Goal: Information Seeking & Learning: Learn about a topic

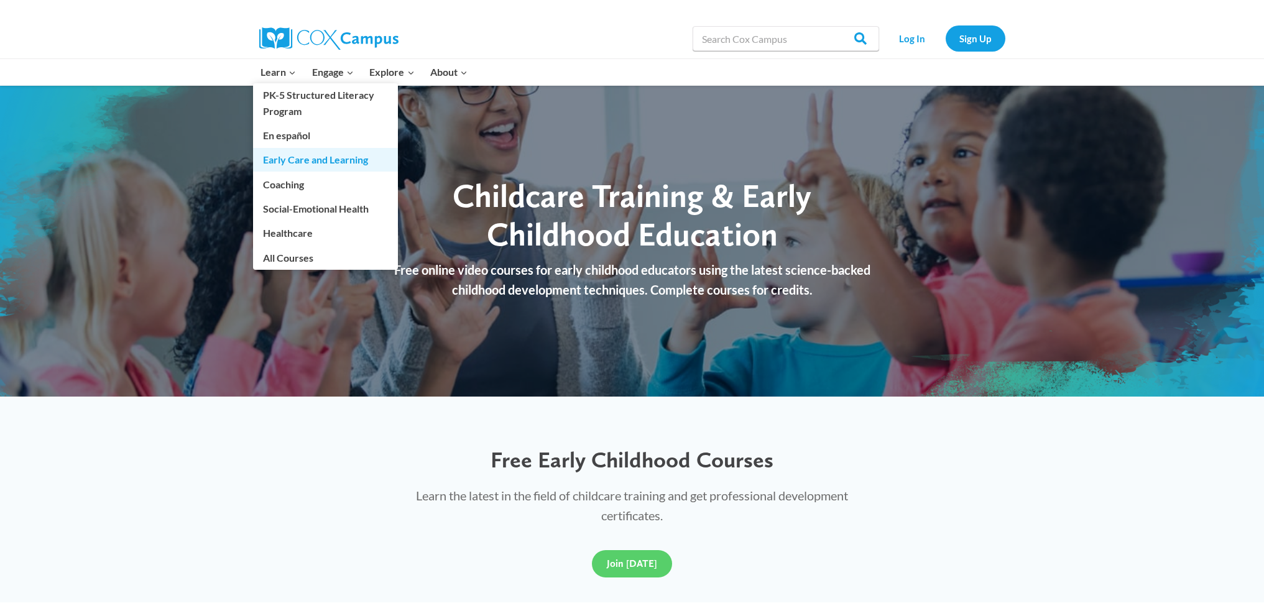
click at [325, 155] on link "Early Care and Learning" at bounding box center [325, 160] width 145 height 24
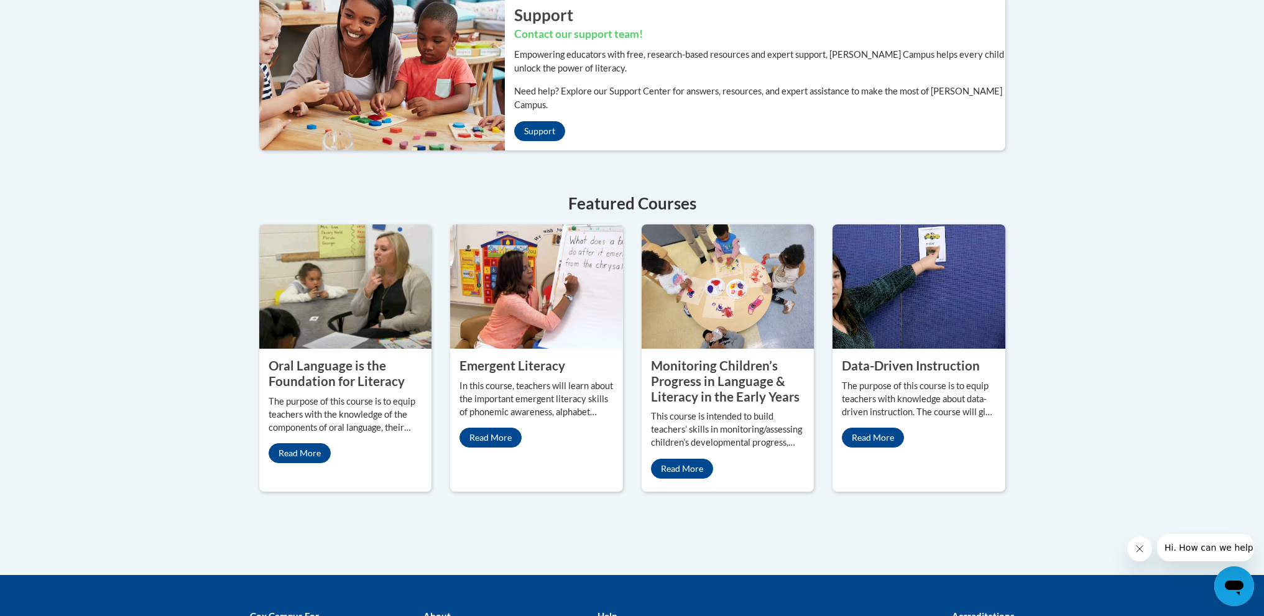
scroll to position [373, 0]
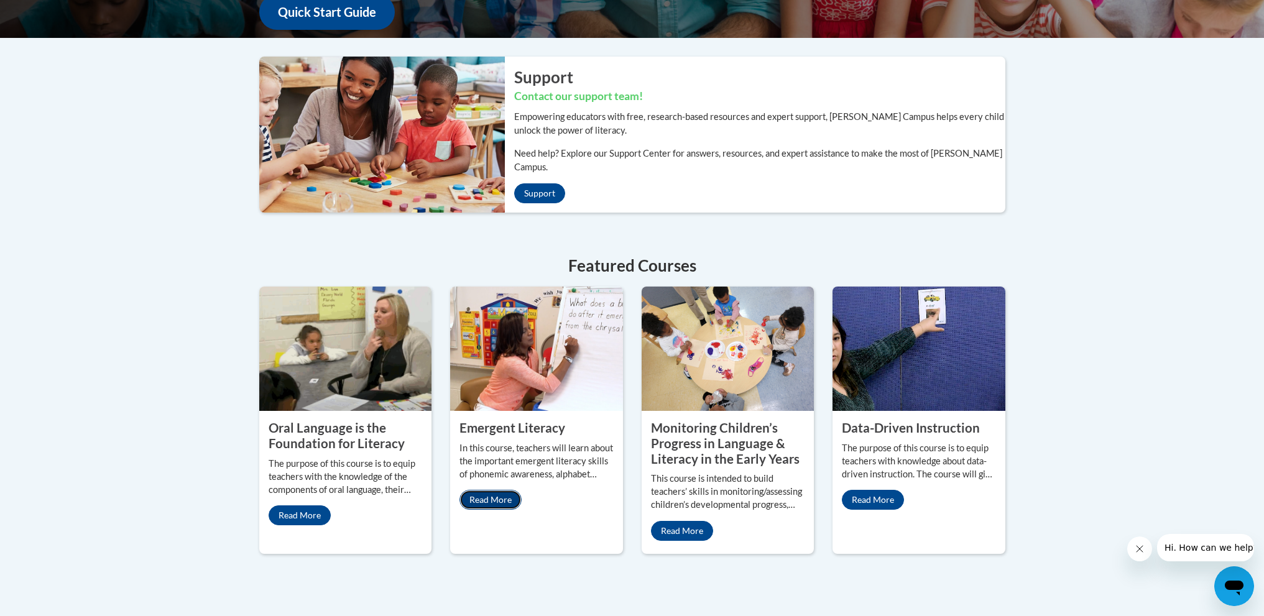
click at [505, 490] on link "Read More" at bounding box center [490, 500] width 62 height 20
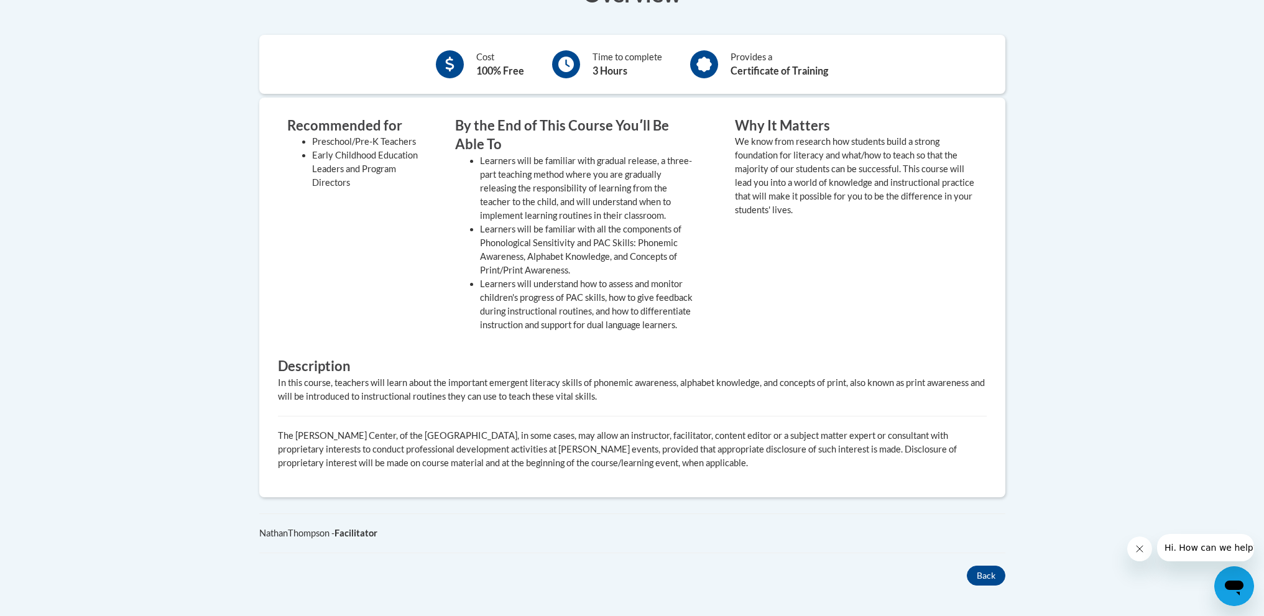
scroll to position [364, 0]
